Goal: Communication & Community: Participate in discussion

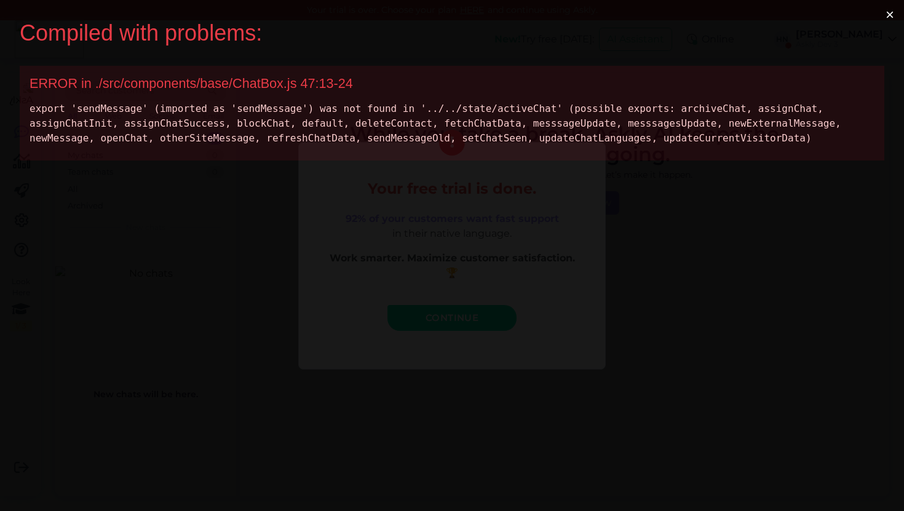
click at [216, 86] on div "ERROR in ./src/components/base/ChatBox.js 47:13-24" at bounding box center [452, 84] width 845 height 16
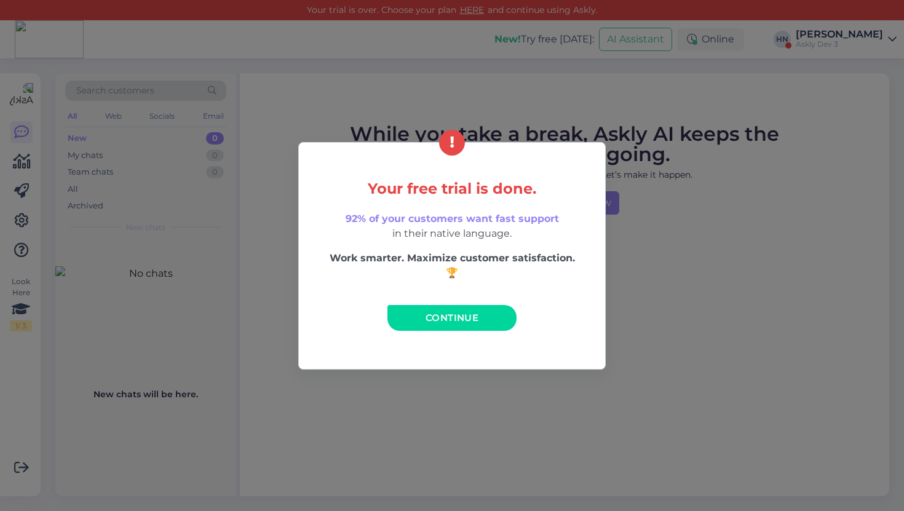
click at [438, 322] on span "Continue" at bounding box center [451, 318] width 53 height 12
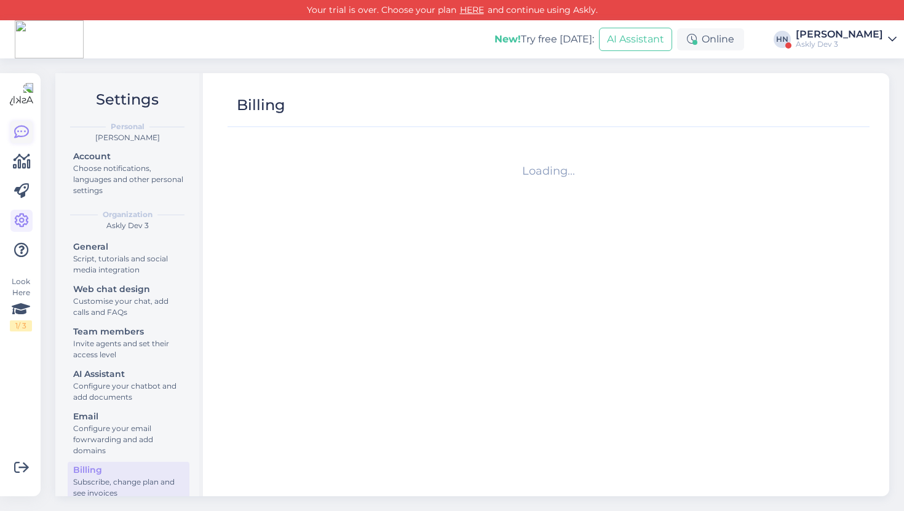
click at [26, 132] on icon at bounding box center [21, 132] width 15 height 15
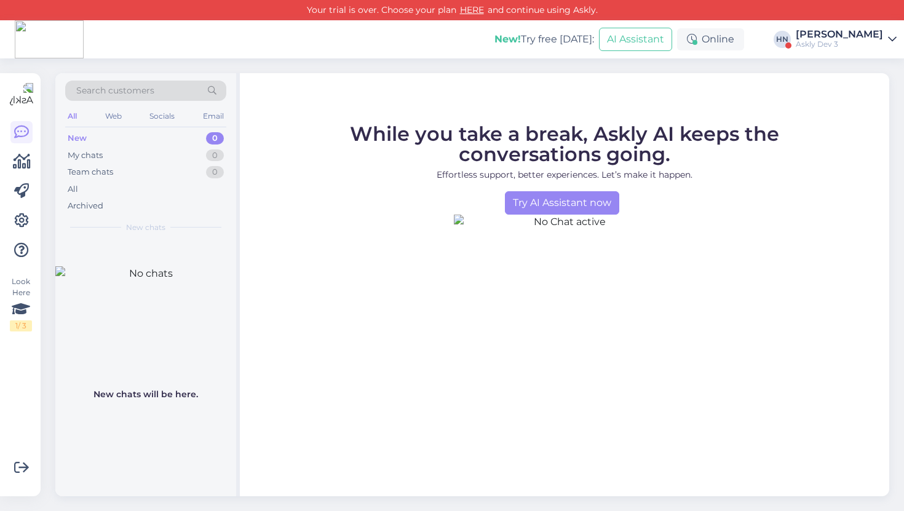
click at [861, 41] on div "Askly Dev 3" at bounding box center [838, 44] width 87 height 10
click at [859, 43] on div "Askly Dev 3" at bounding box center [838, 44] width 87 height 10
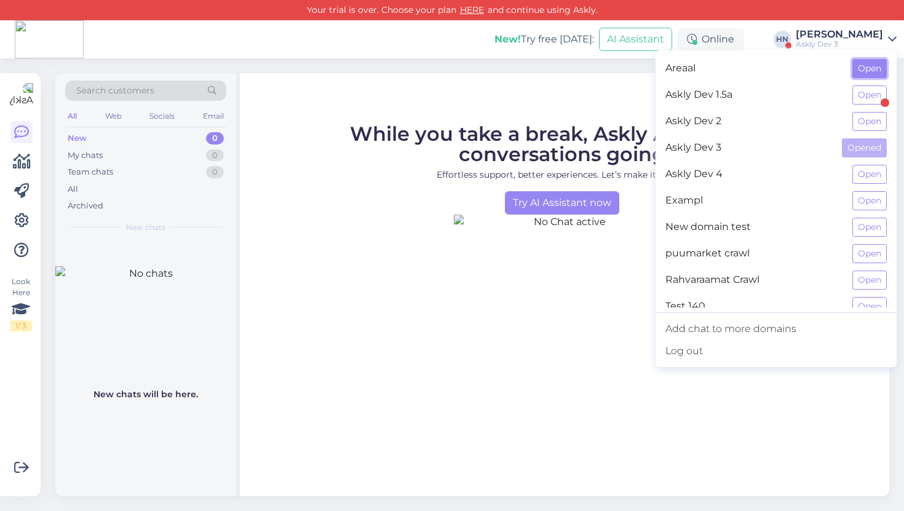
click at [864, 77] on button "Open" at bounding box center [869, 68] width 34 height 19
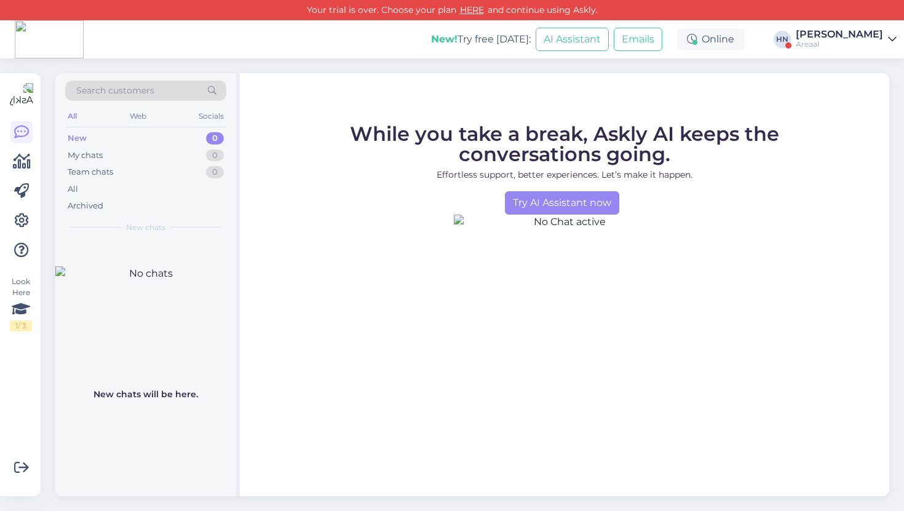
click at [827, 33] on div "[PERSON_NAME]" at bounding box center [838, 35] width 87 height 10
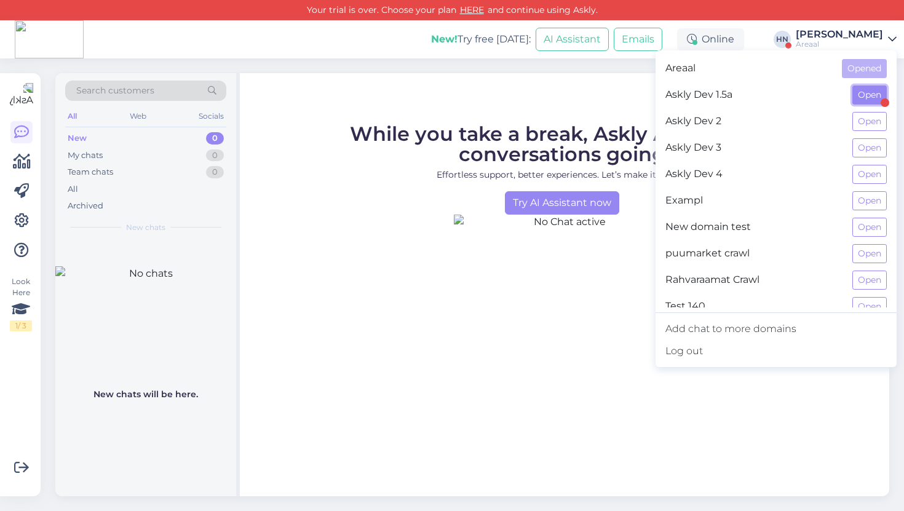
click at [856, 92] on button "Open" at bounding box center [869, 94] width 34 height 19
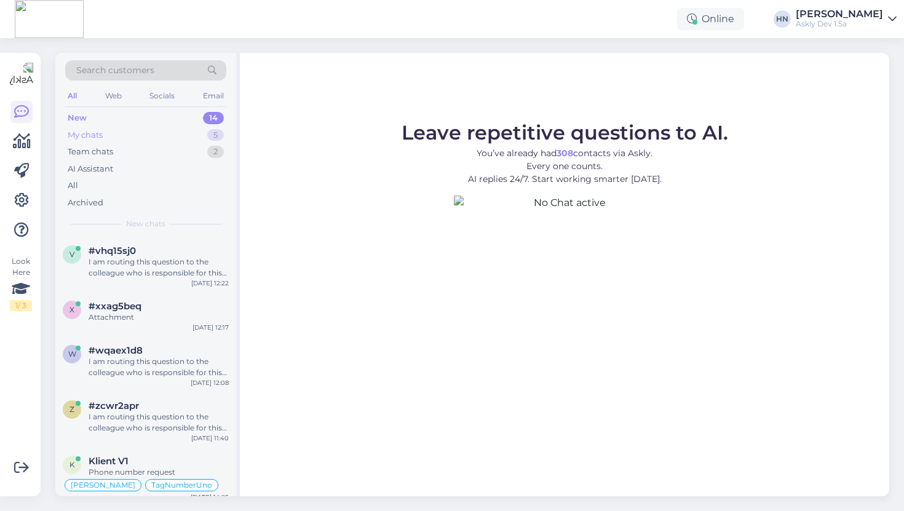
click at [157, 131] on div "My chats 5" at bounding box center [145, 135] width 161 height 17
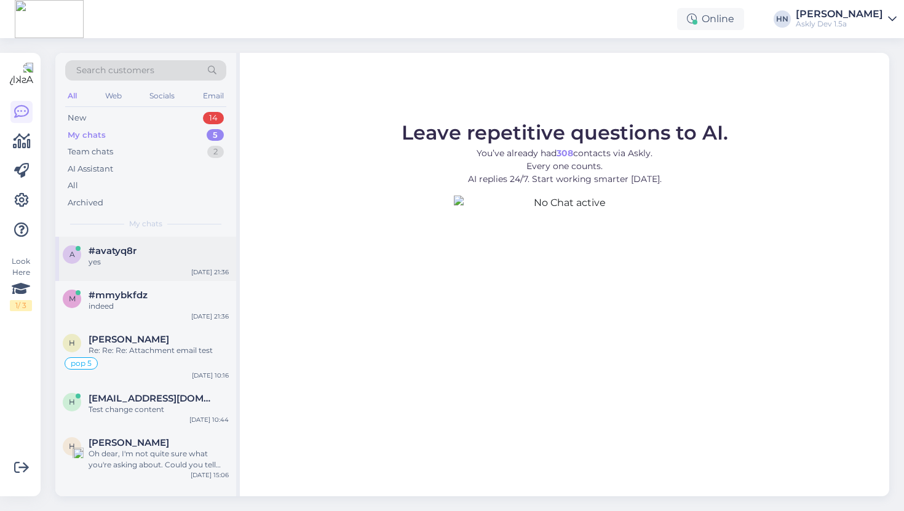
click at [122, 246] on span "#avatyq8r" at bounding box center [113, 250] width 48 height 11
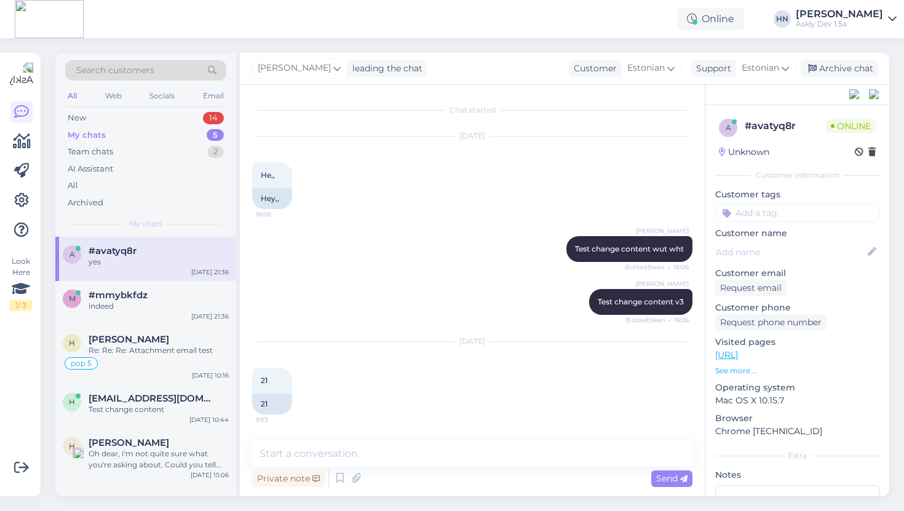
scroll to position [1005, 0]
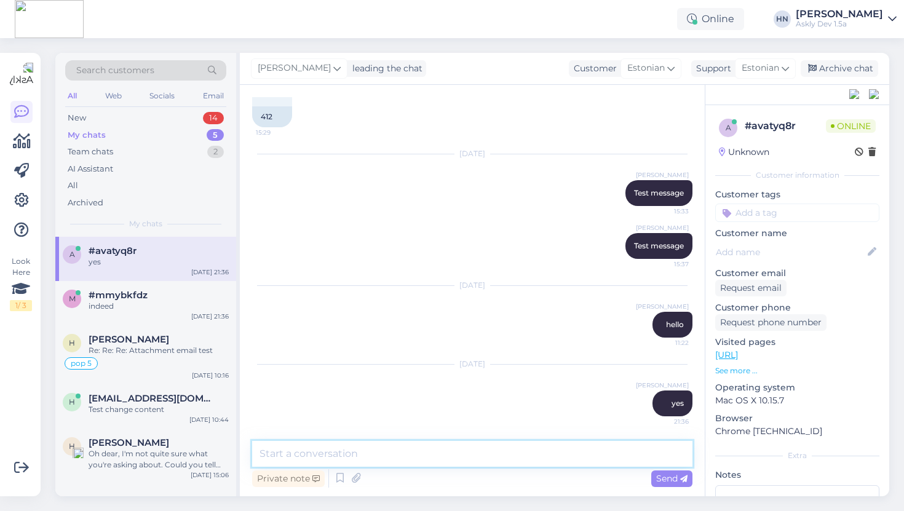
click at [363, 460] on textarea at bounding box center [472, 454] width 440 height 26
type textarea "Test"
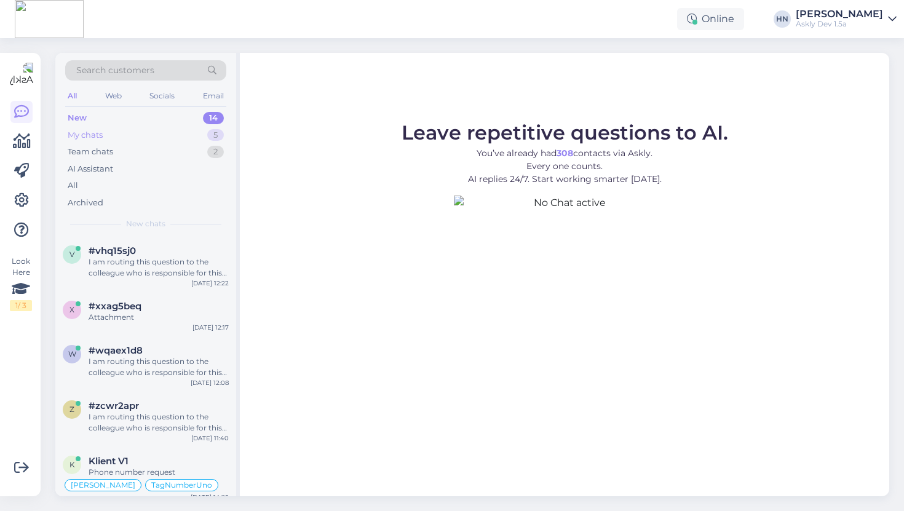
click at [121, 136] on div "My chats 5" at bounding box center [145, 135] width 161 height 17
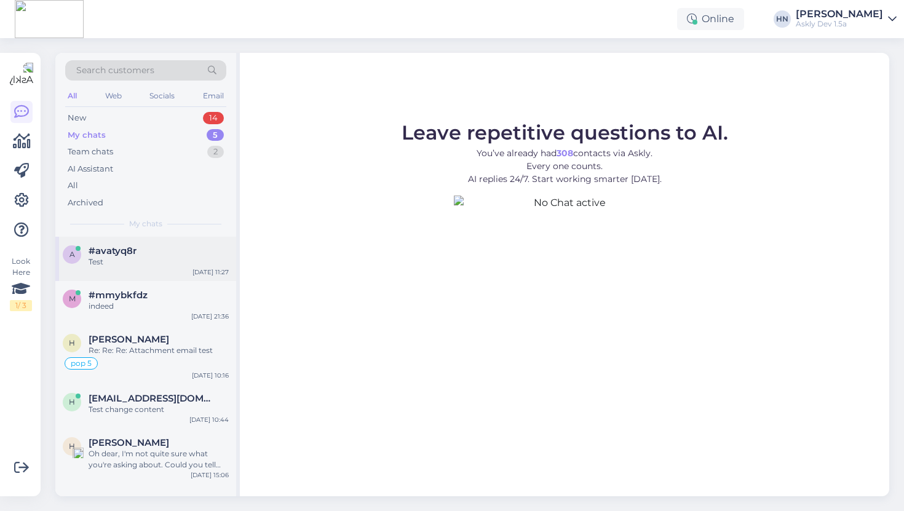
click at [128, 262] on div "Test" at bounding box center [159, 261] width 140 height 11
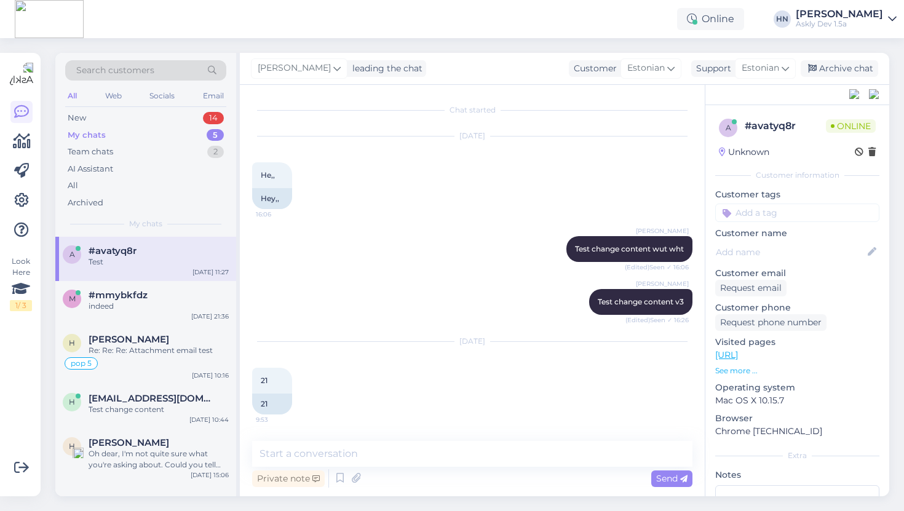
scroll to position [1084, 0]
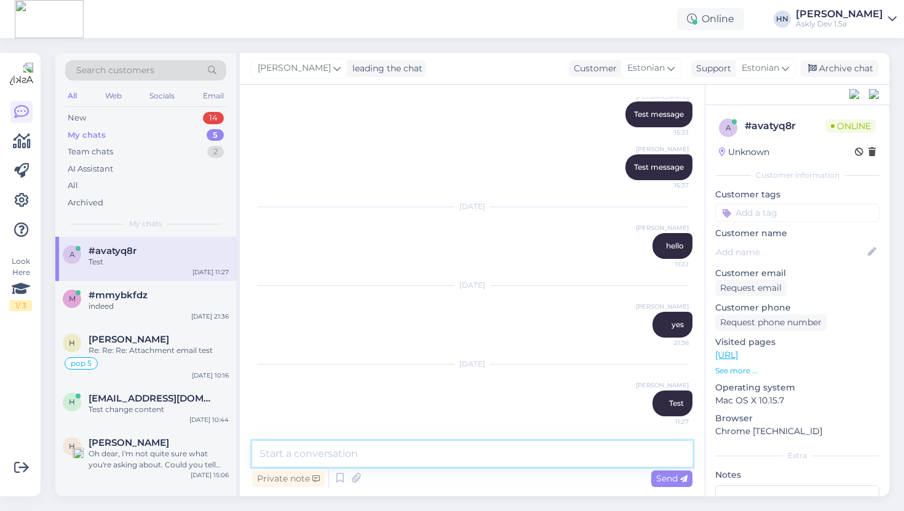
click at [357, 447] on textarea at bounding box center [472, 454] width 440 height 26
type textarea "Test"
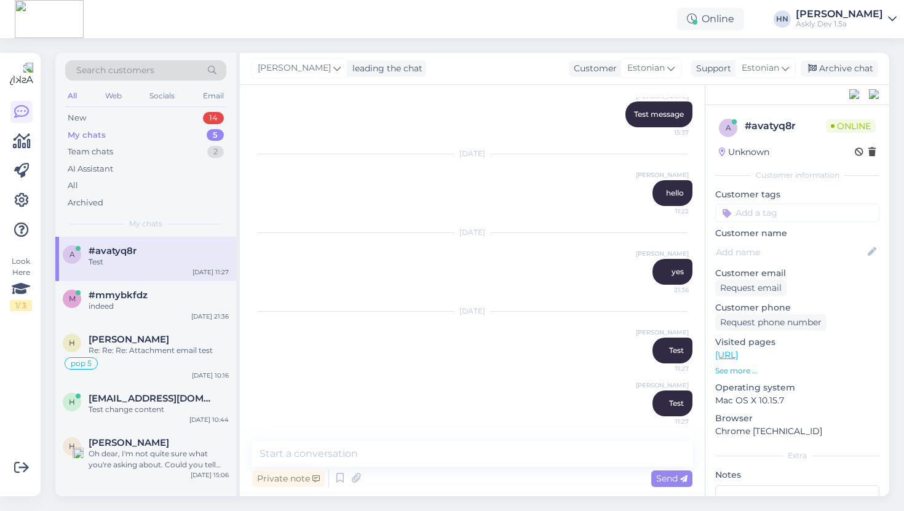
click at [357, 133] on div "[PERSON_NAME] Test message 15:37" at bounding box center [472, 114] width 440 height 53
